Goal: Task Accomplishment & Management: Manage account settings

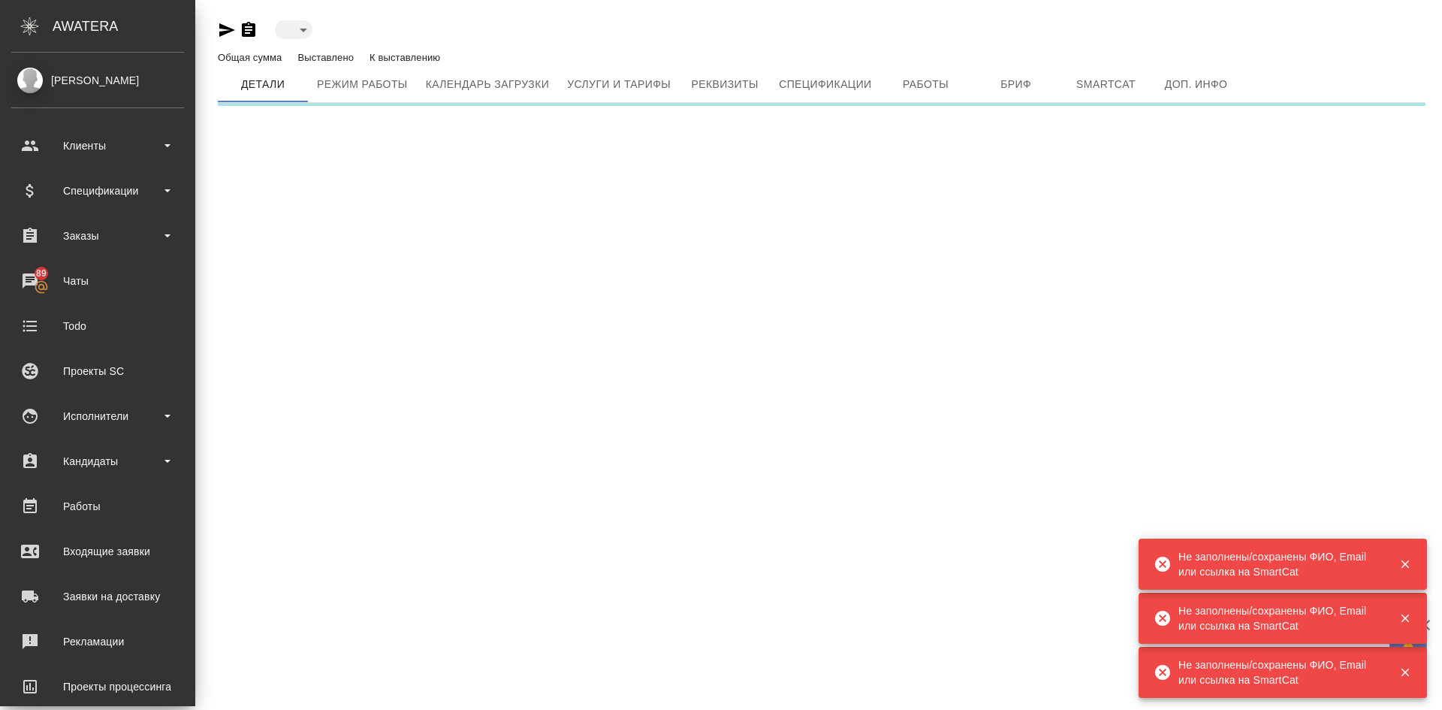
click at [98, 80] on div "[PERSON_NAME]" at bounding box center [97, 80] width 173 height 17
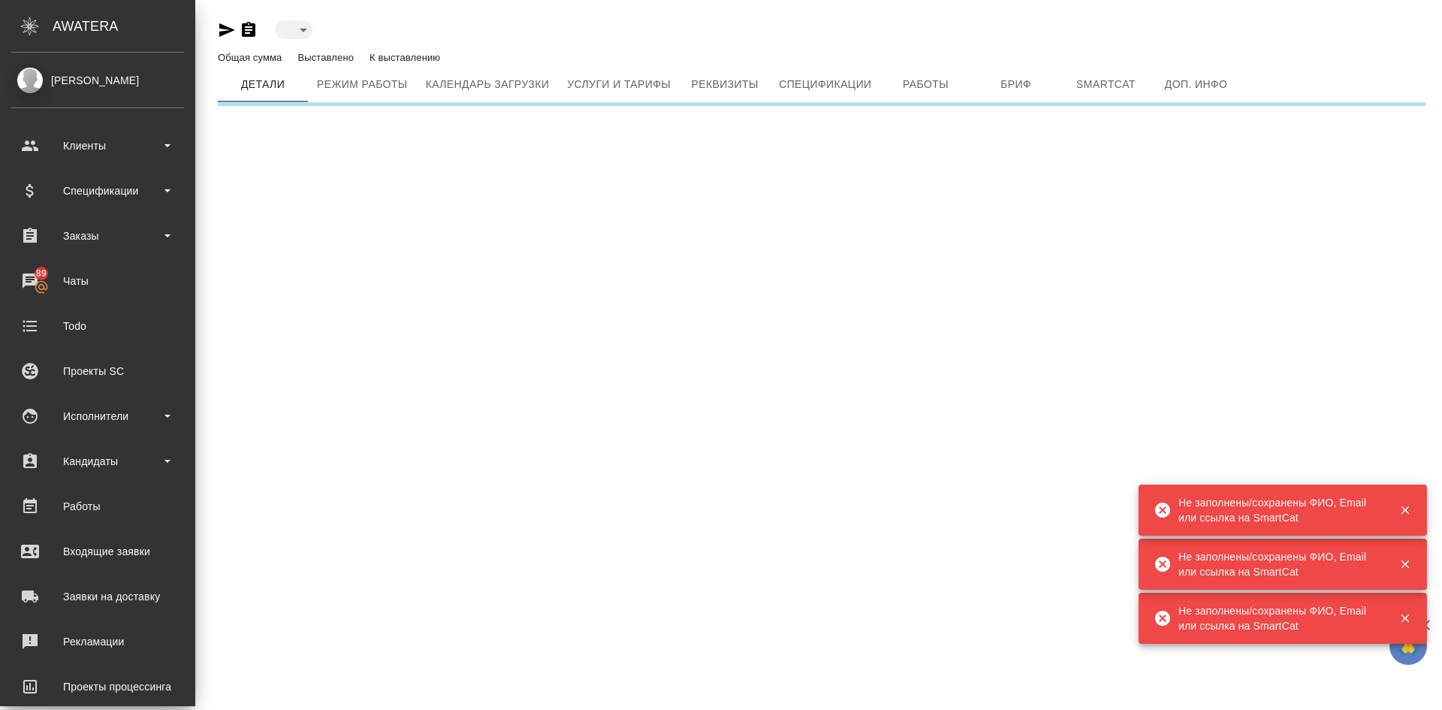
click at [41, 77] on div "[PERSON_NAME]" at bounding box center [97, 80] width 173 height 17
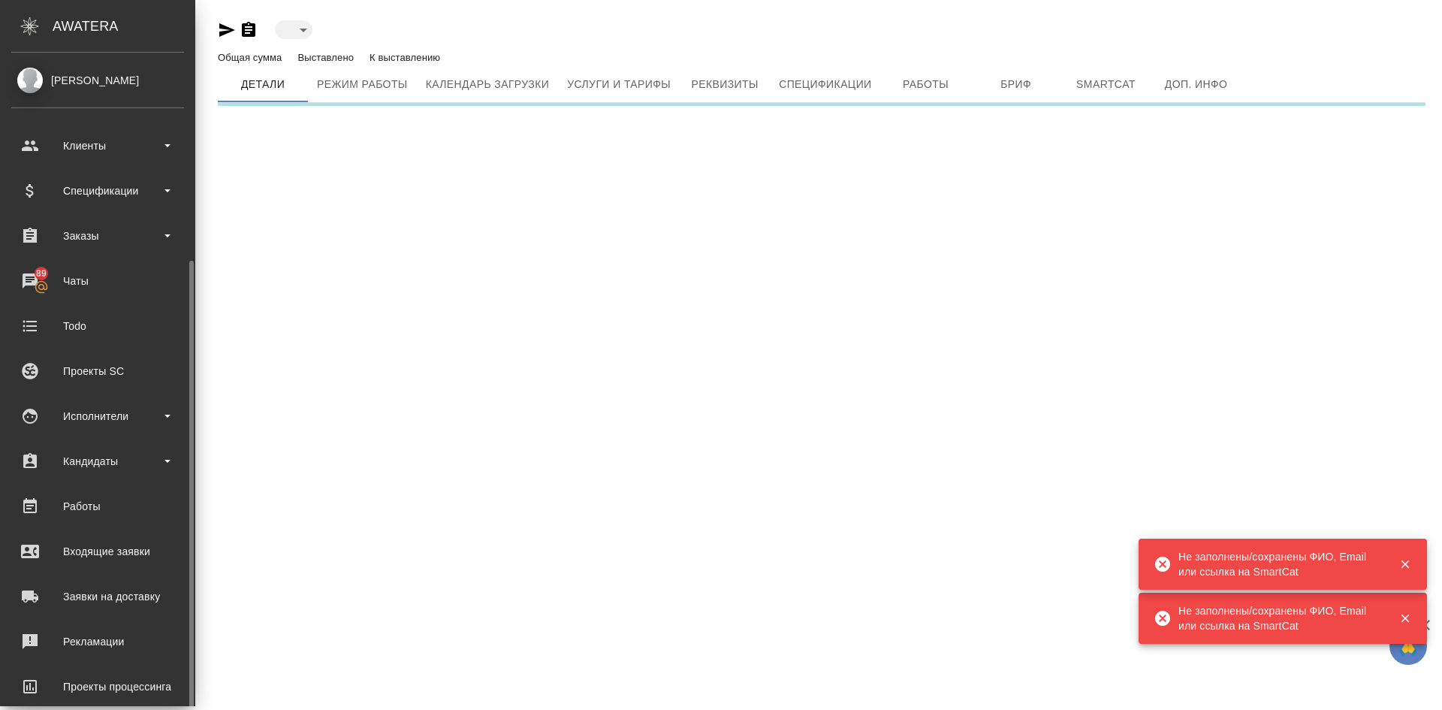
scroll to position [112, 0]
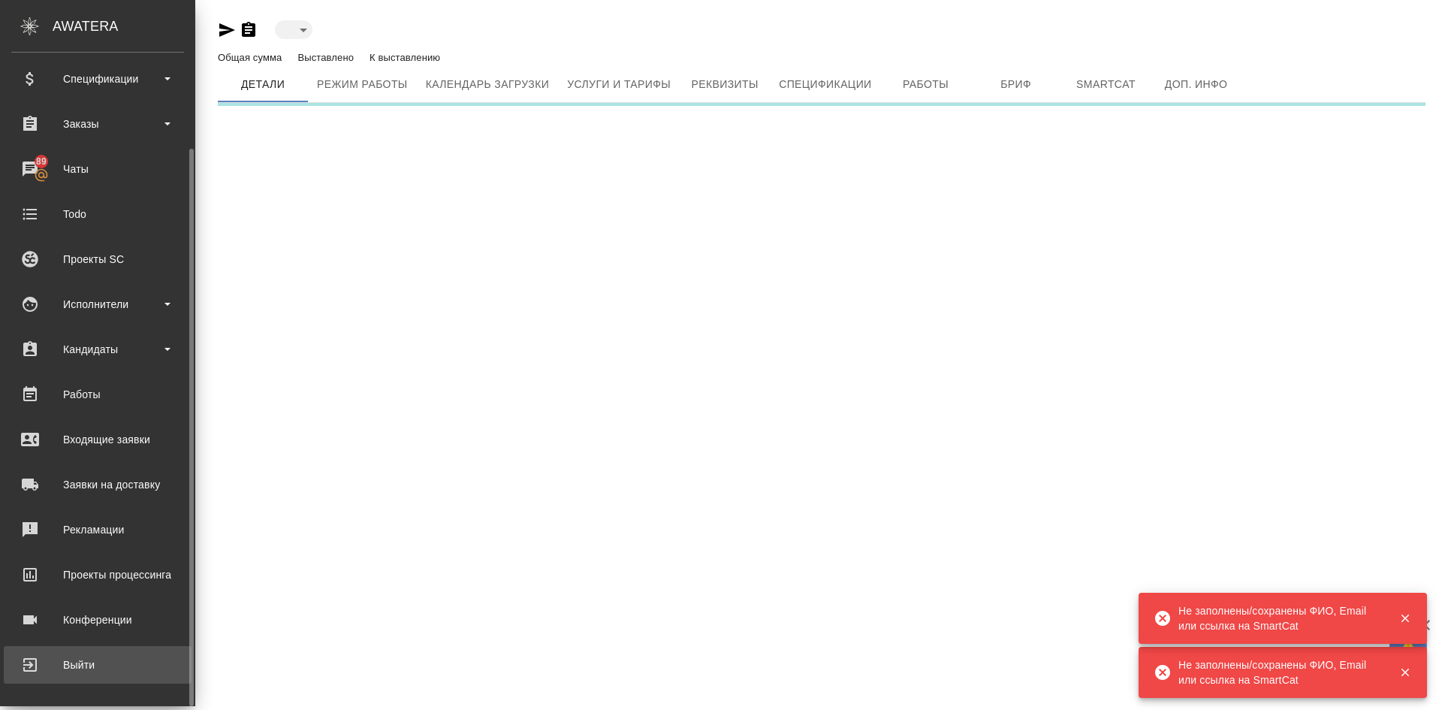
click at [72, 665] on div "Выйти" at bounding box center [97, 664] width 173 height 23
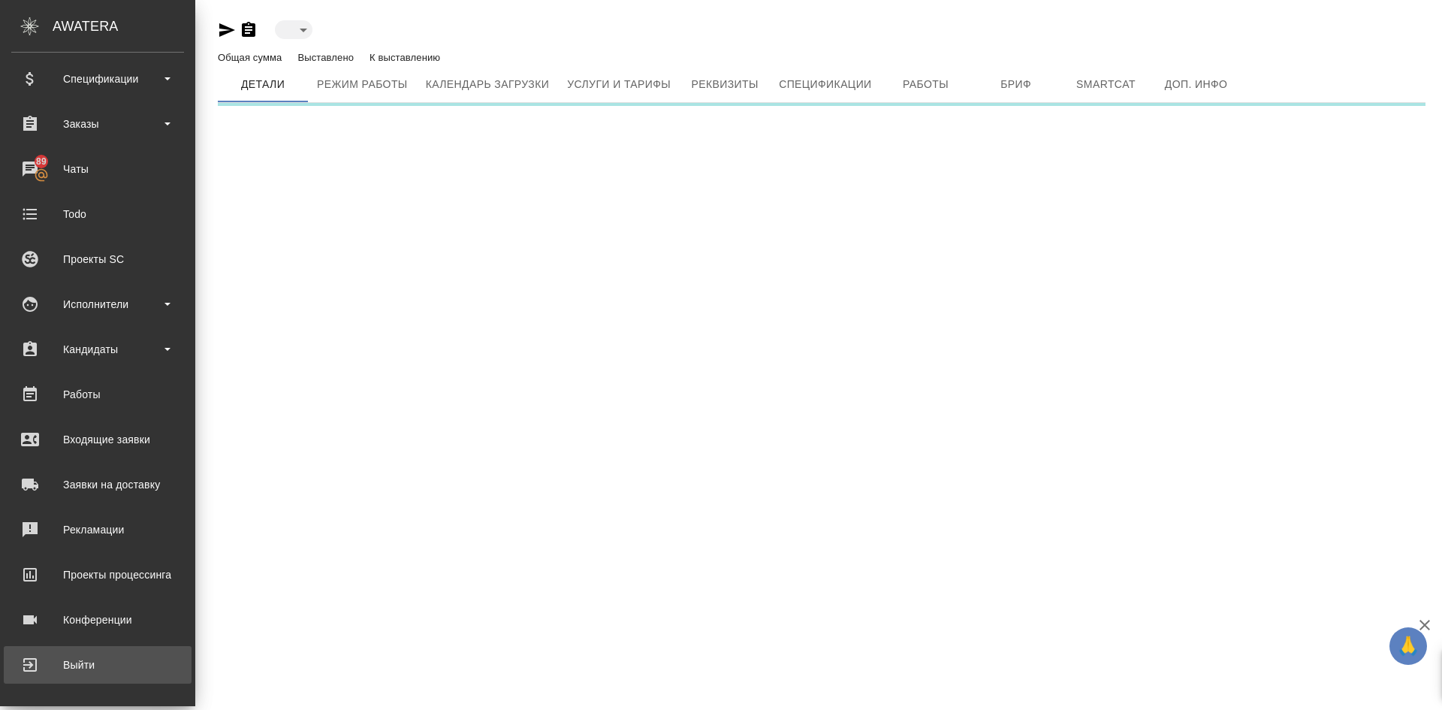
click at [79, 662] on div "Выйти" at bounding box center [97, 664] width 173 height 23
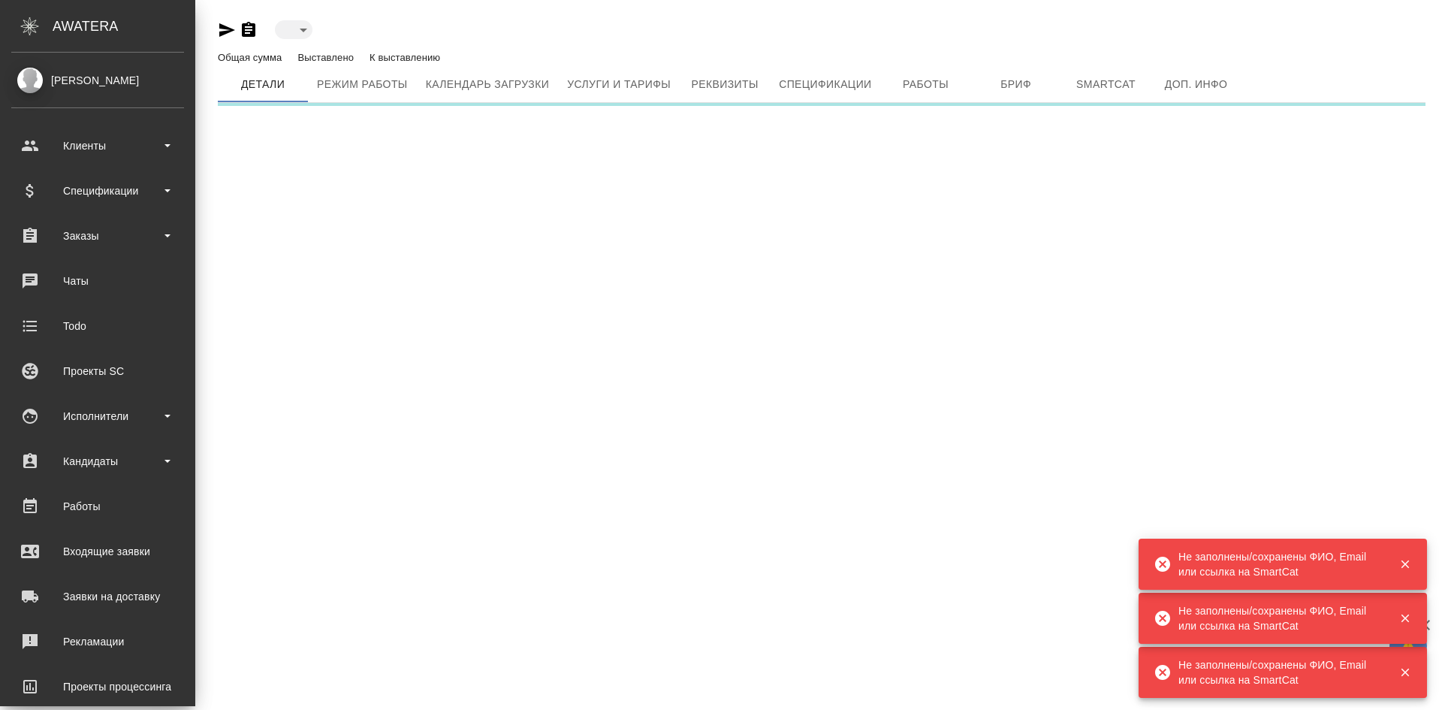
click at [86, 83] on div "Demidova Tatyana" at bounding box center [97, 80] width 173 height 17
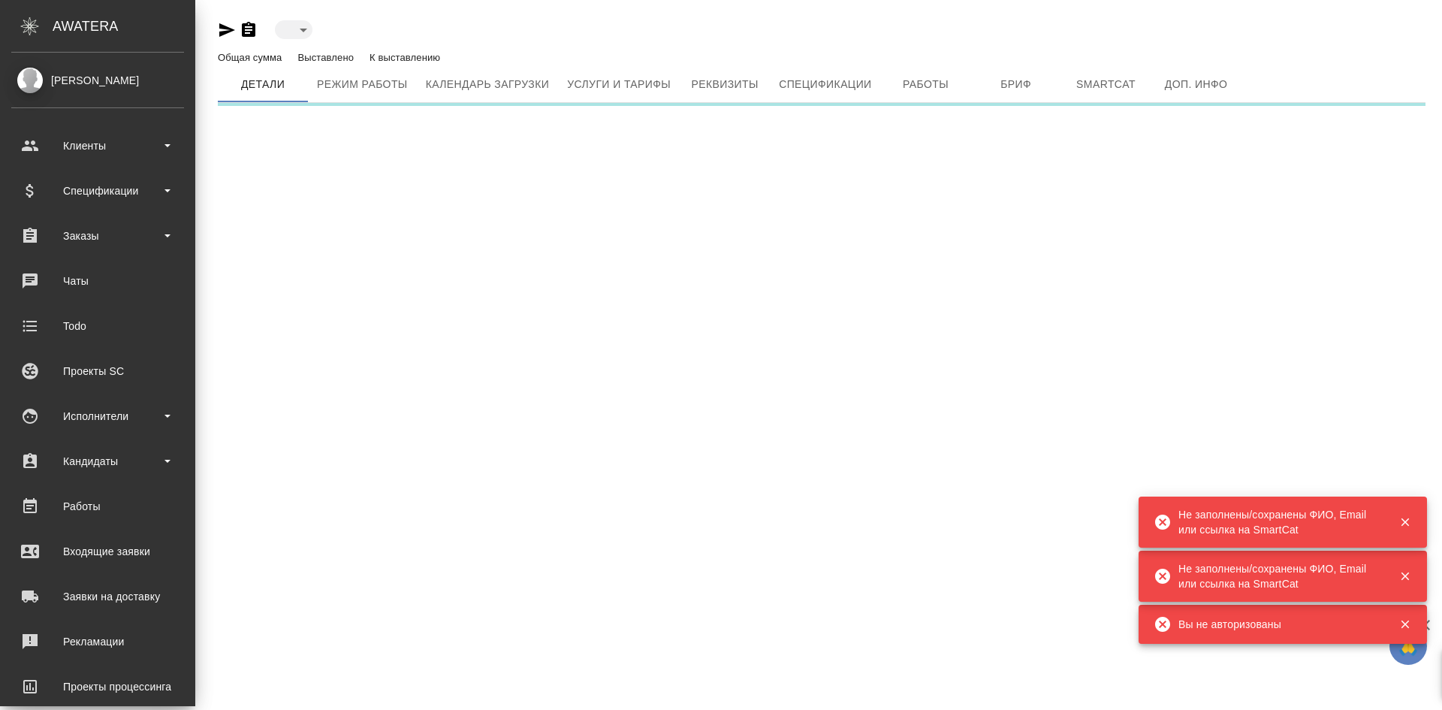
scroll to position [112, 0]
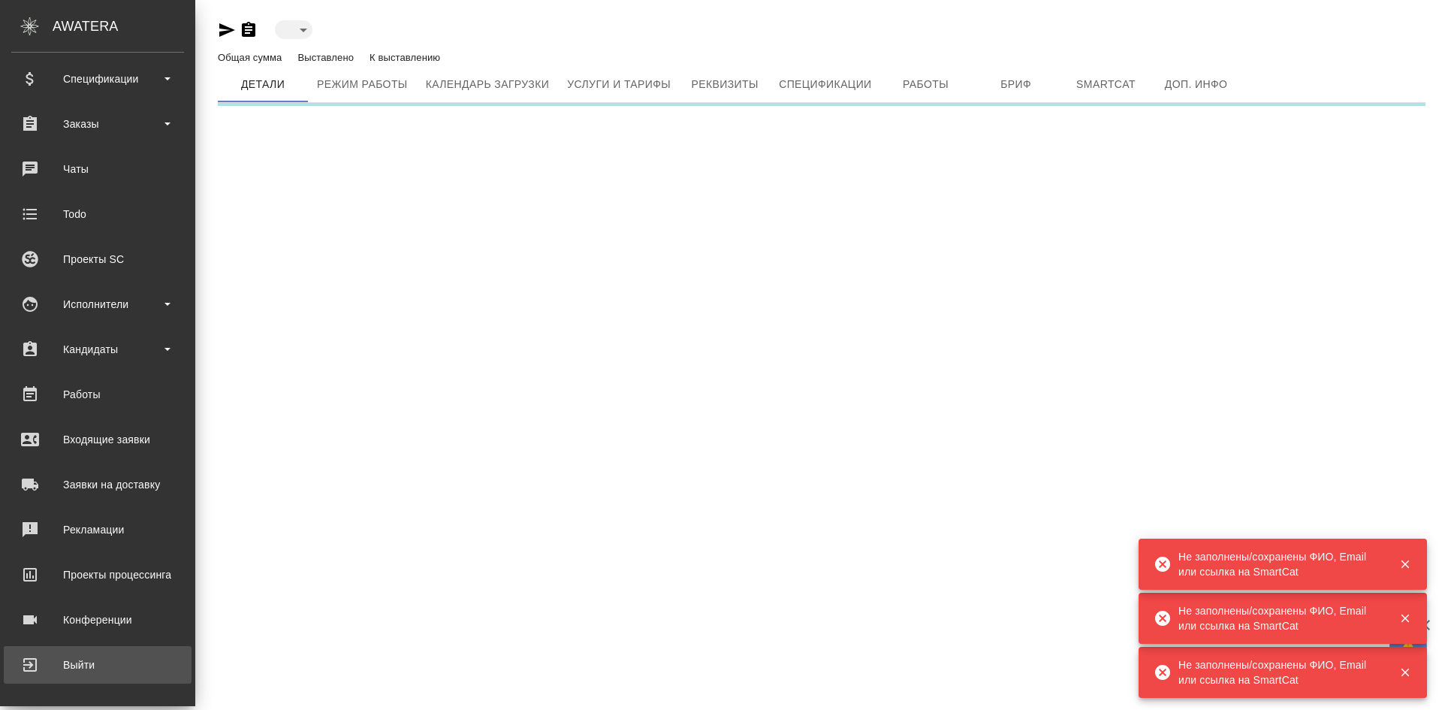
click at [88, 659] on div "Выйти" at bounding box center [97, 664] width 173 height 23
click at [45, 665] on div "Выйти" at bounding box center [97, 664] width 173 height 23
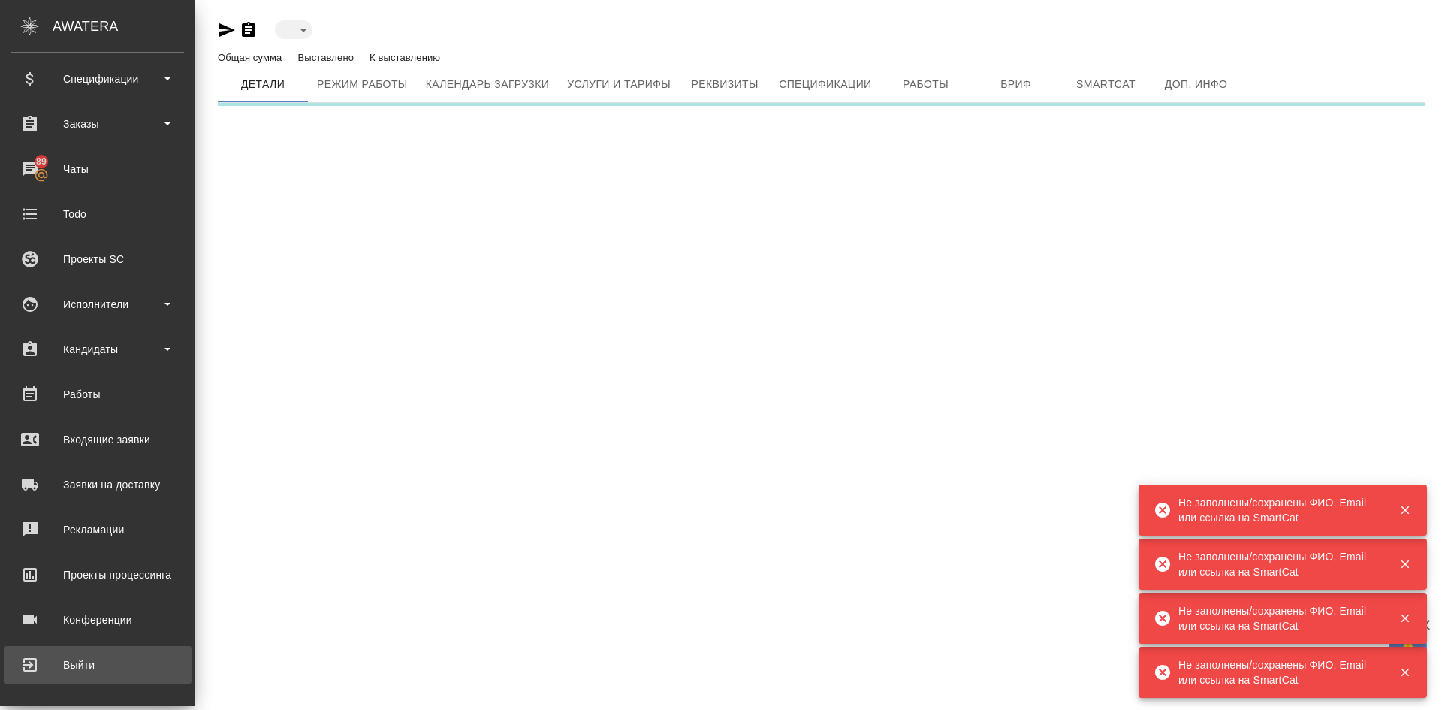
click at [52, 657] on div "Выйти" at bounding box center [97, 664] width 173 height 23
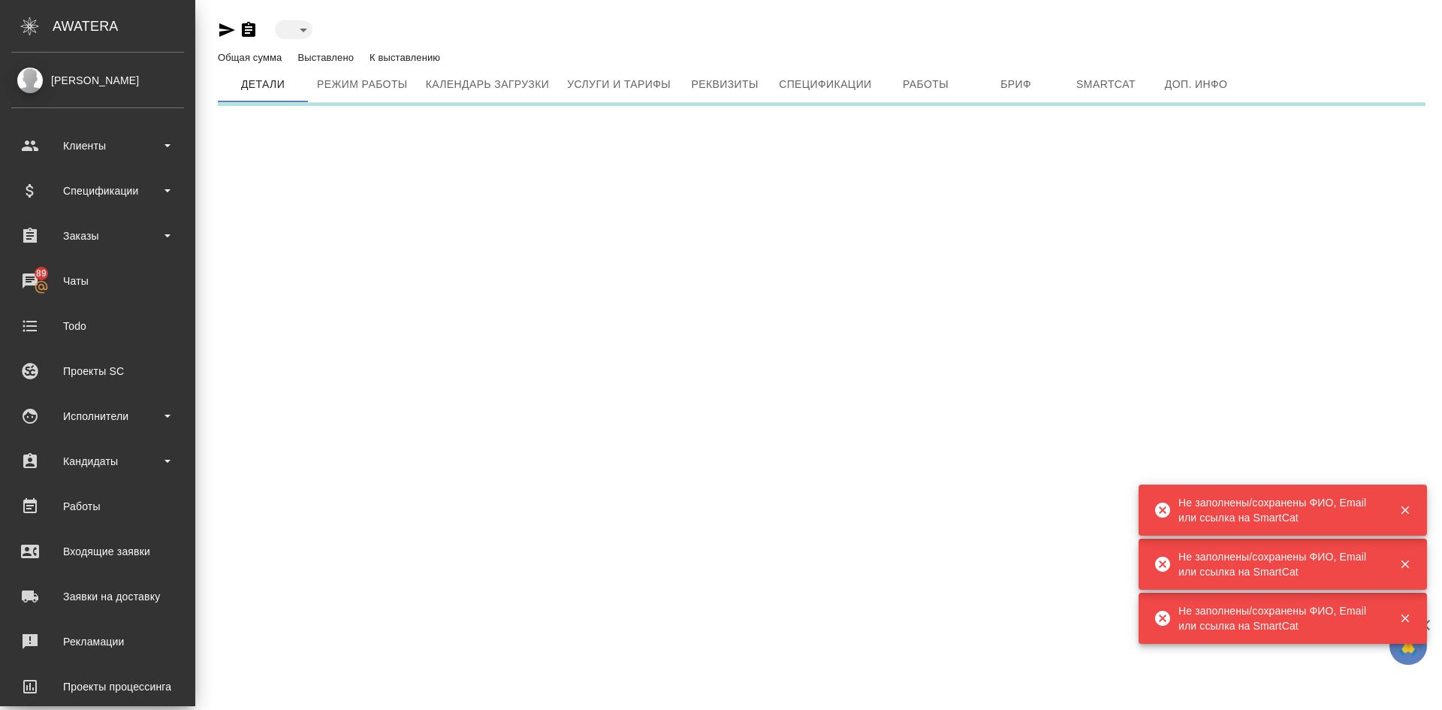
scroll to position [112, 0]
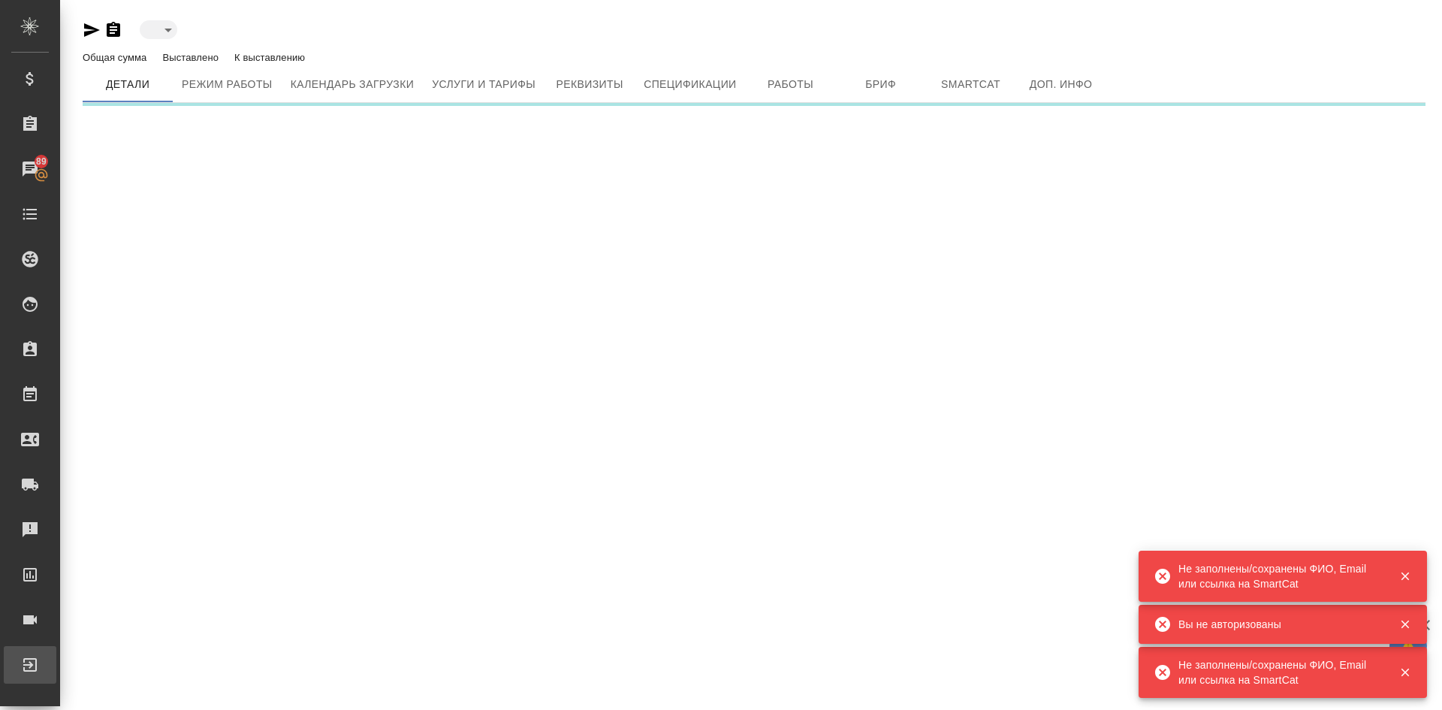
click at [30, 662] on div "Выйти" at bounding box center [11, 664] width 38 height 23
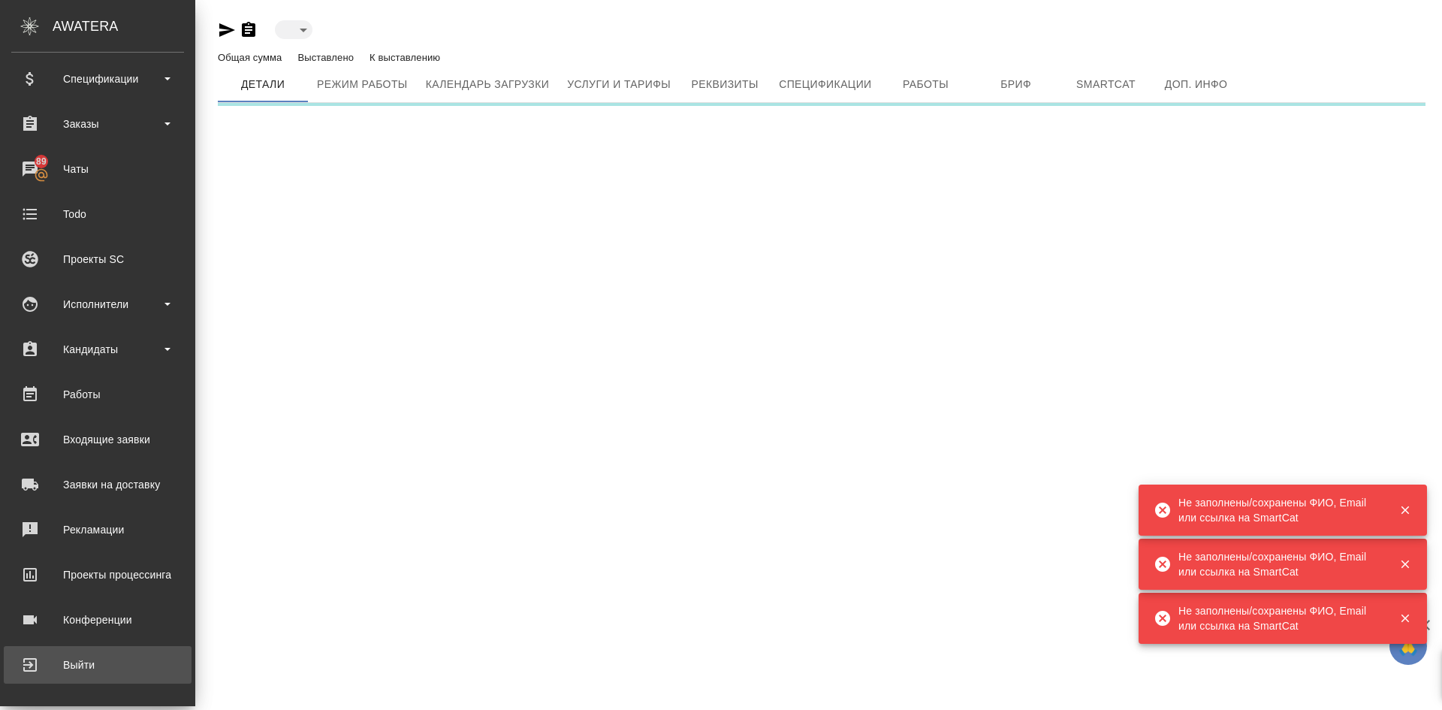
click at [78, 660] on div "Выйти" at bounding box center [97, 664] width 173 height 23
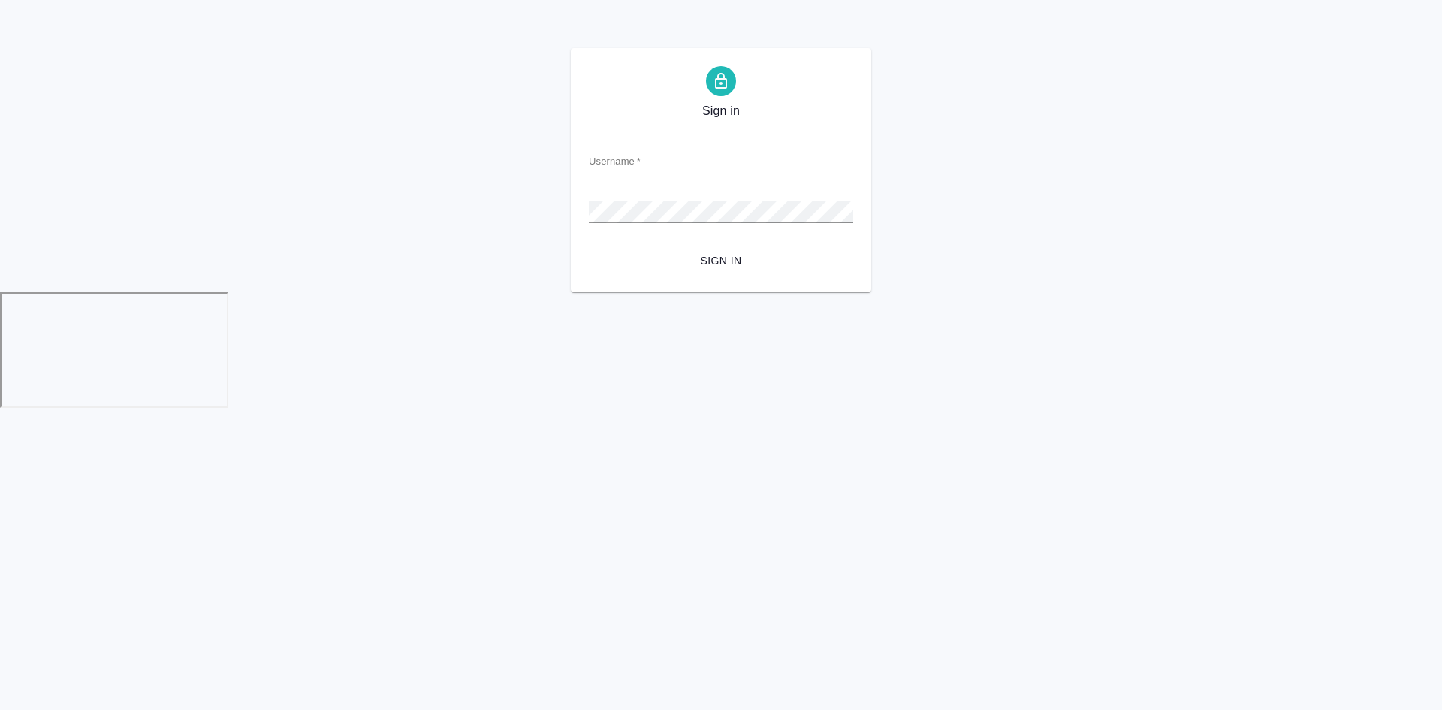
click at [631, 156] on input "Username   *" at bounding box center [721, 160] width 264 height 21
type input "t.demidova@awatera.com"
click at [527, 232] on div "Sign in Username   * t.demidova@awatera.com Password   * urlPath   * / Sign in" at bounding box center [721, 170] width 1442 height 244
click at [665, 399] on html "Sign in Username   * t.demidova@awatera.com Password   * urlPath   * / Sign in" at bounding box center [721, 206] width 1442 height 413
click at [729, 257] on span "Sign in" at bounding box center [721, 261] width 240 height 19
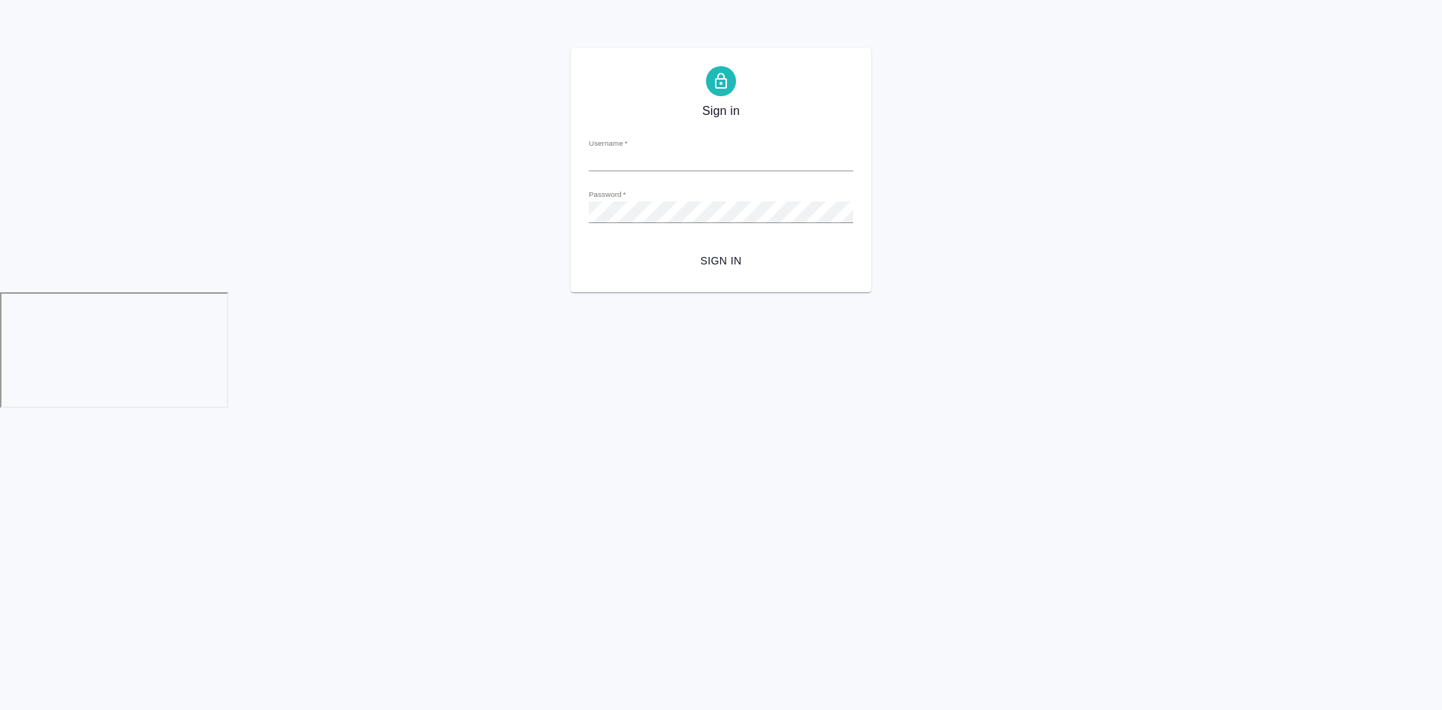
type input "[PERSON_NAME][EMAIL_ADDRESS][DOMAIN_NAME]"
click at [446, 211] on div "Sign in Username   * [PERSON_NAME][EMAIL_ADDRESS][DOMAIN_NAME] Password   * url…" at bounding box center [721, 170] width 1442 height 244
click at [589, 247] on button "Sign in" at bounding box center [721, 261] width 264 height 28
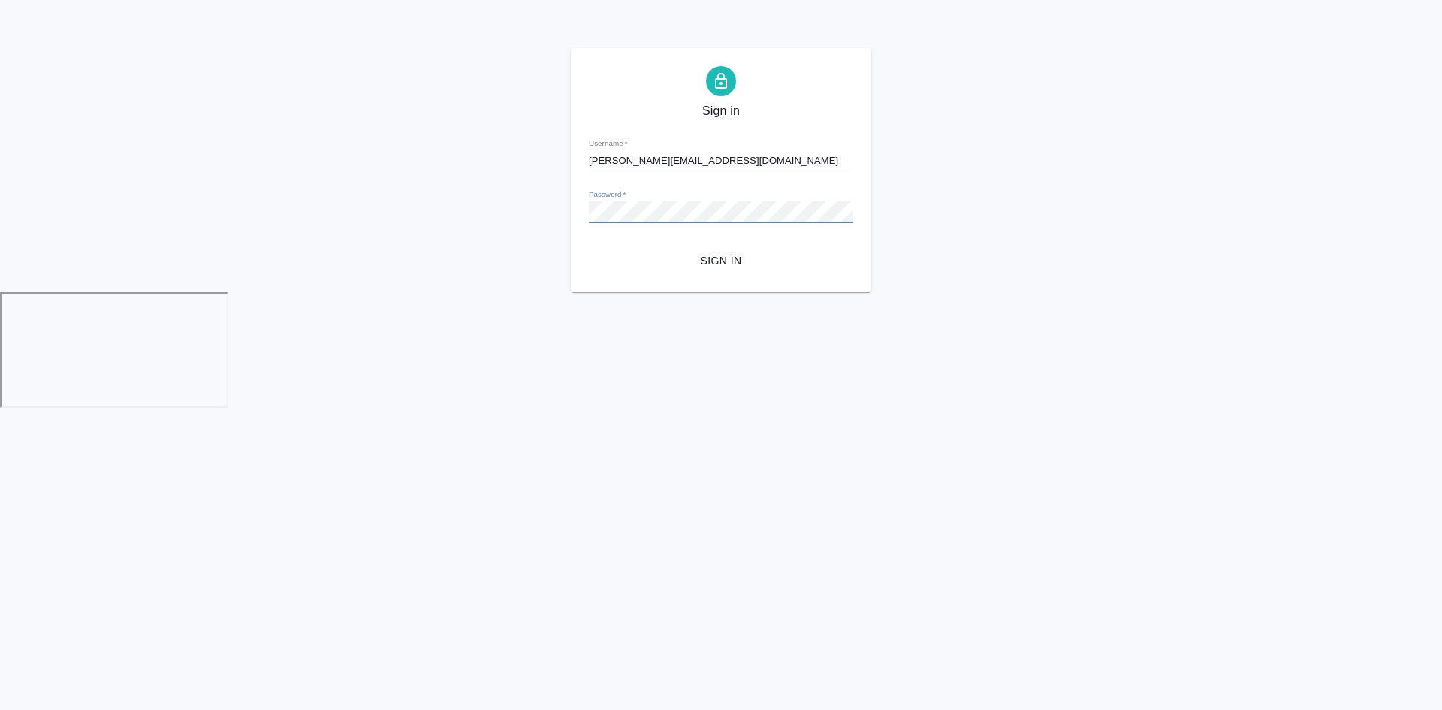
click at [589, 247] on button "Sign in" at bounding box center [721, 261] width 264 height 28
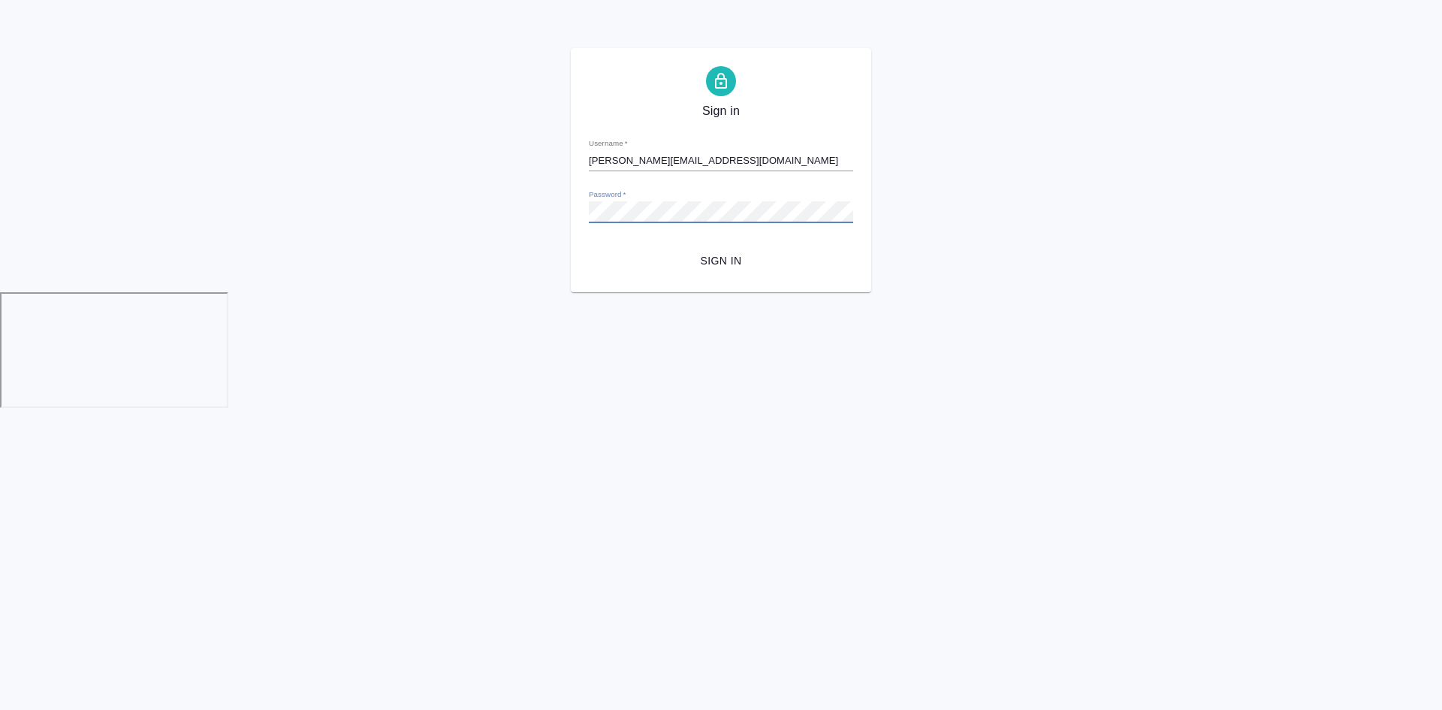
click at [589, 247] on button "Sign in" at bounding box center [721, 261] width 264 height 28
click at [521, 220] on div "Sign in Username   * t.demidova@awatera.com Password   * urlPath   * / Sign in" at bounding box center [721, 170] width 1442 height 244
click at [722, 254] on span "Sign in" at bounding box center [721, 261] width 240 height 19
click at [589, 247] on button "Sign in" at bounding box center [721, 261] width 264 height 28
click at [645, 199] on div "Password   *" at bounding box center [721, 205] width 264 height 33
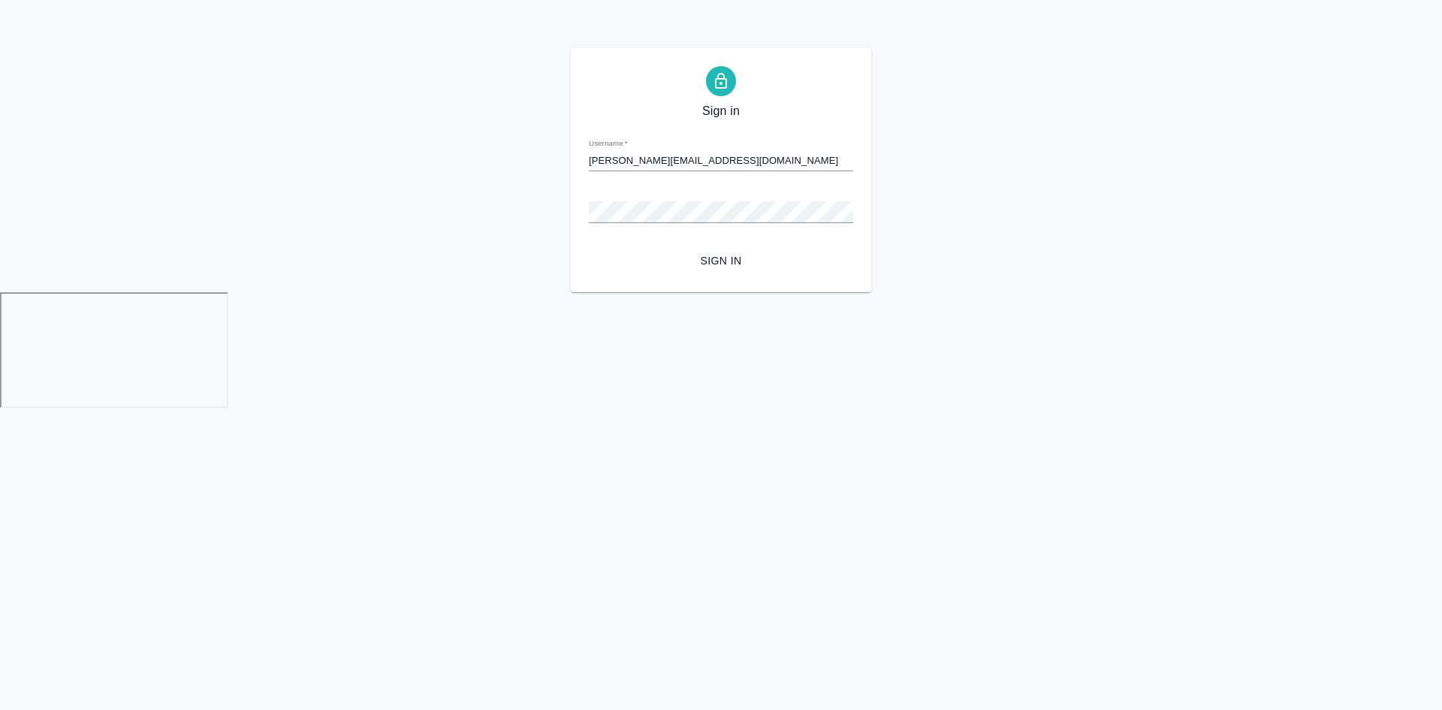
click at [712, 156] on input "[PERSON_NAME][EMAIL_ADDRESS][DOMAIN_NAME]" at bounding box center [721, 160] width 264 height 21
